Goal: Check status: Check status

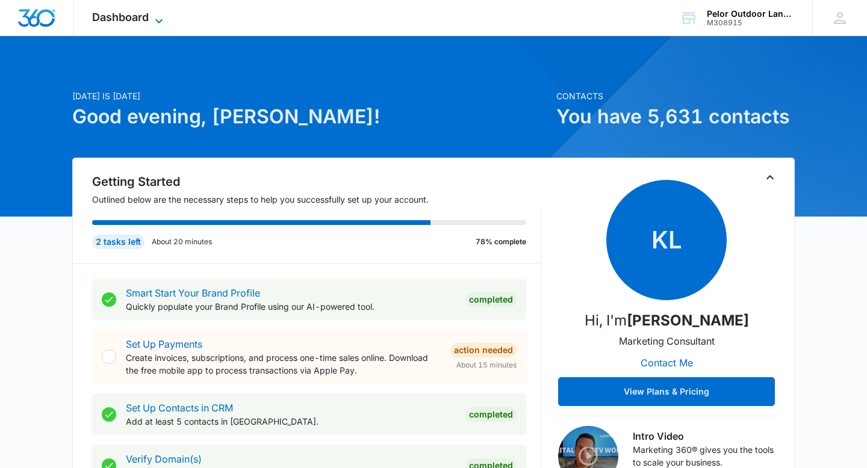
click at [133, 14] on span "Dashboard" at bounding box center [120, 17] width 57 height 13
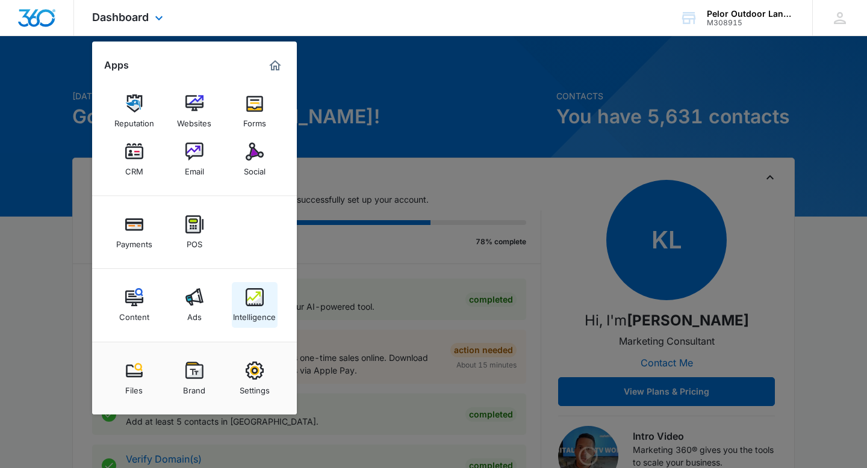
click at [263, 293] on img at bounding box center [255, 297] width 18 height 18
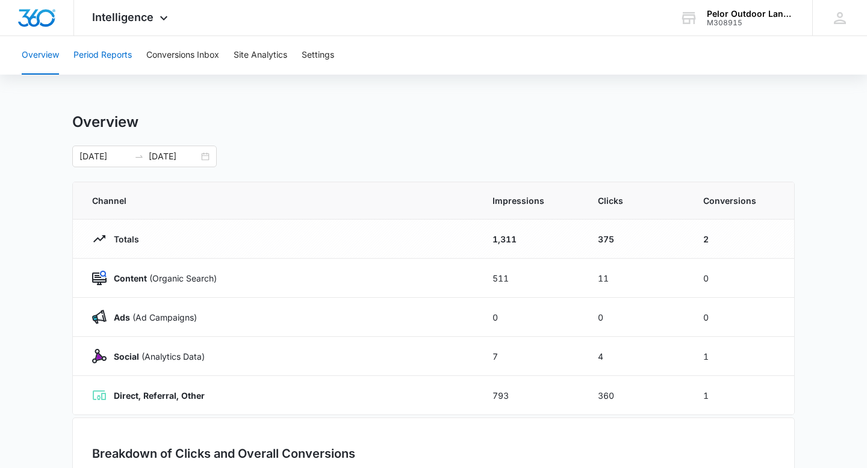
click at [108, 55] on button "Period Reports" at bounding box center [102, 55] width 58 height 39
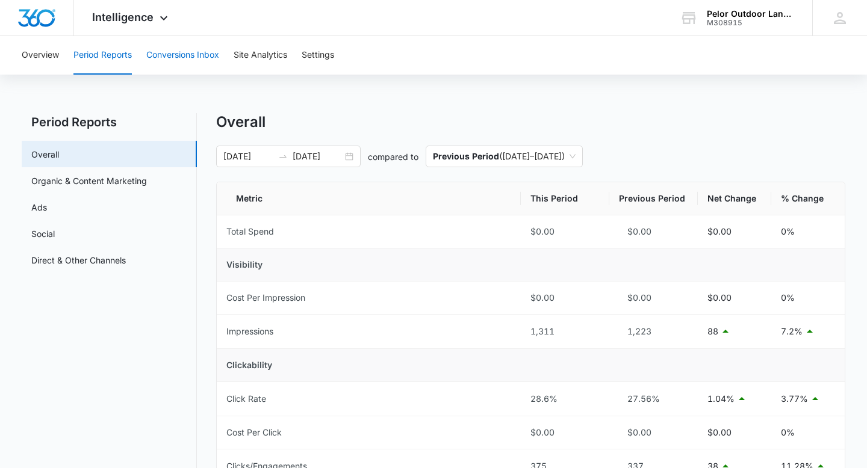
click at [194, 58] on button "Conversions Inbox" at bounding box center [182, 55] width 73 height 39
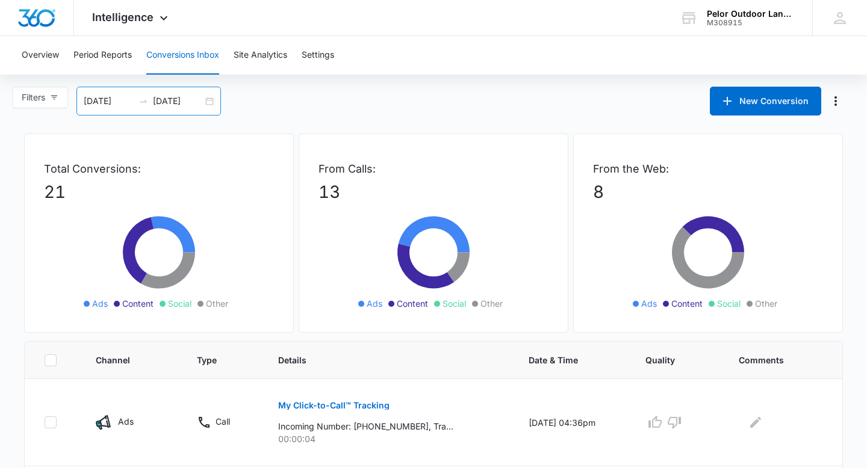
click at [166, 93] on div "09/15/2025 10/15/2025" at bounding box center [148, 101] width 144 height 29
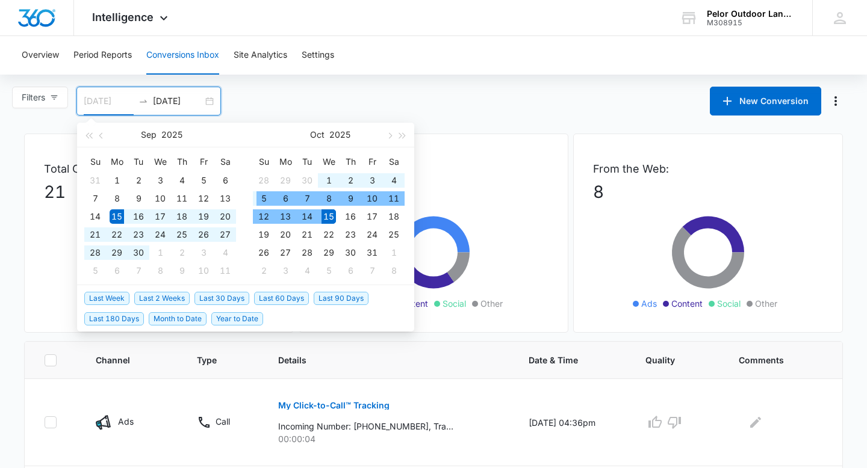
type input "10/05/2025"
click at [263, 199] on div "5" at bounding box center [263, 198] width 14 height 14
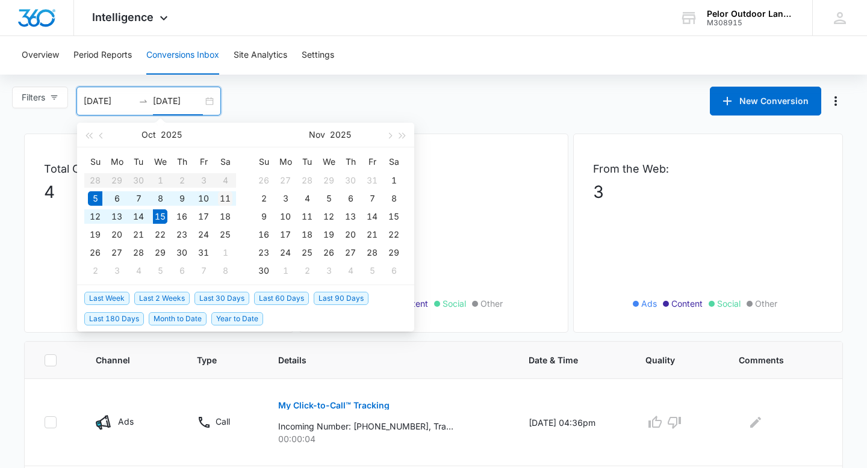
type input "10/11/2025"
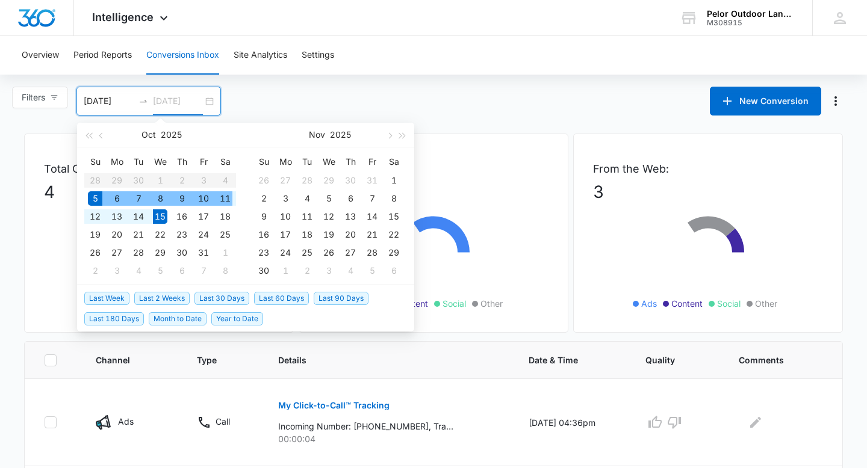
click at [224, 193] on div "11" at bounding box center [225, 198] width 14 height 14
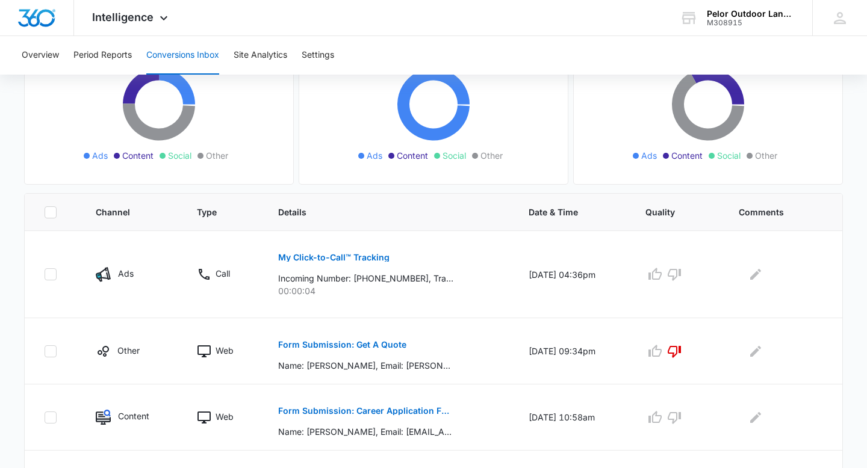
scroll to position [224, 0]
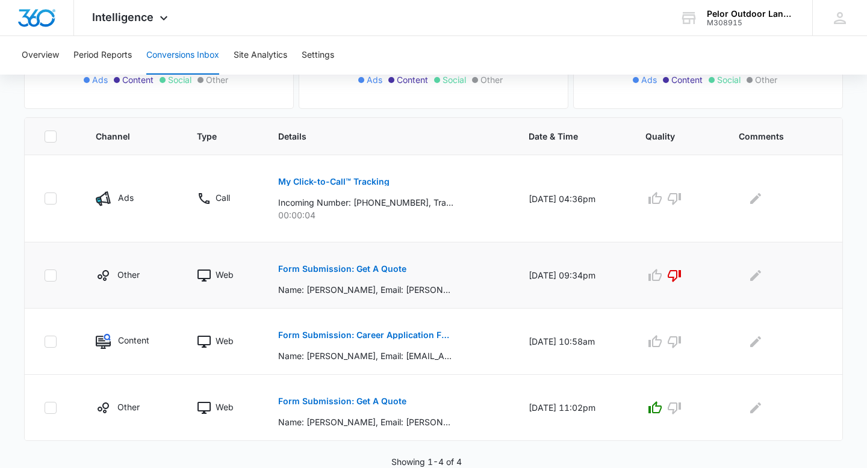
click at [387, 269] on p "Form Submission: Get A Quote" at bounding box center [342, 269] width 128 height 8
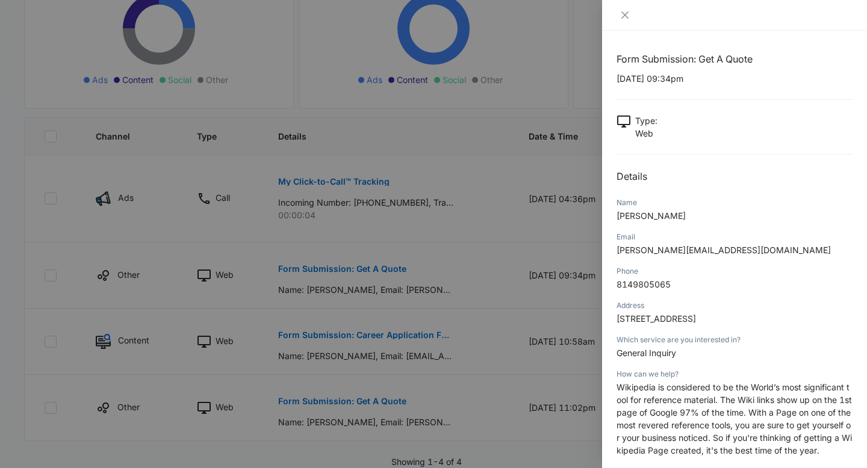
scroll to position [225, 0]
click at [626, 19] on icon "close" at bounding box center [625, 15] width 10 height 10
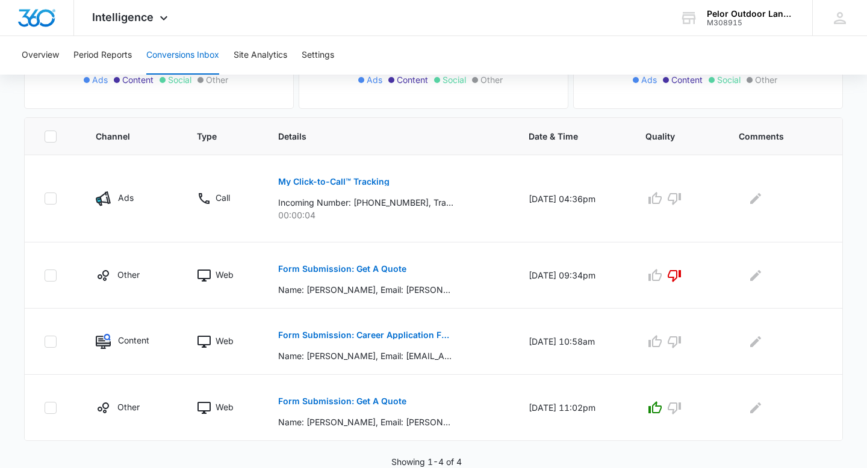
scroll to position [224, 0]
